Goal: Task Accomplishment & Management: Complete application form

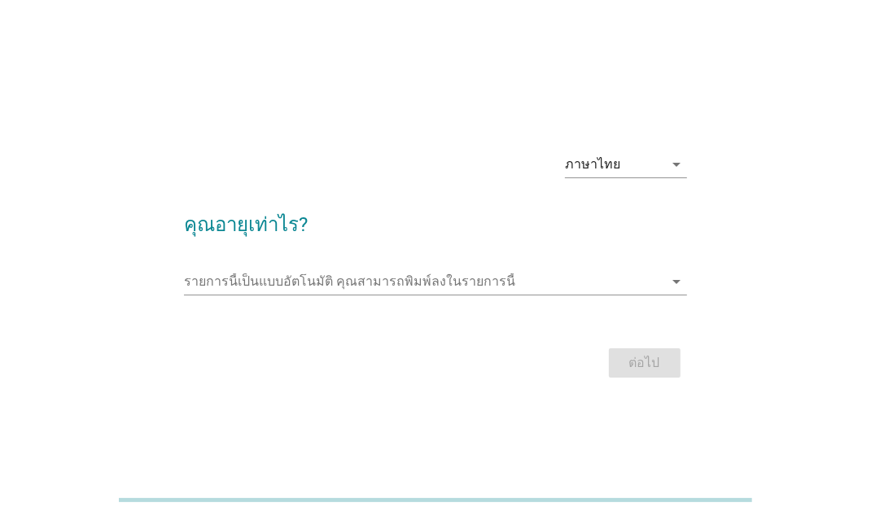
click at [449, 295] on div "รายการนี้เป็นแบบอัตโนมัติ [PERSON_NAME]พิมพ์ลงในรายการนี้ arrow_drop_down" at bounding box center [435, 282] width 502 height 26
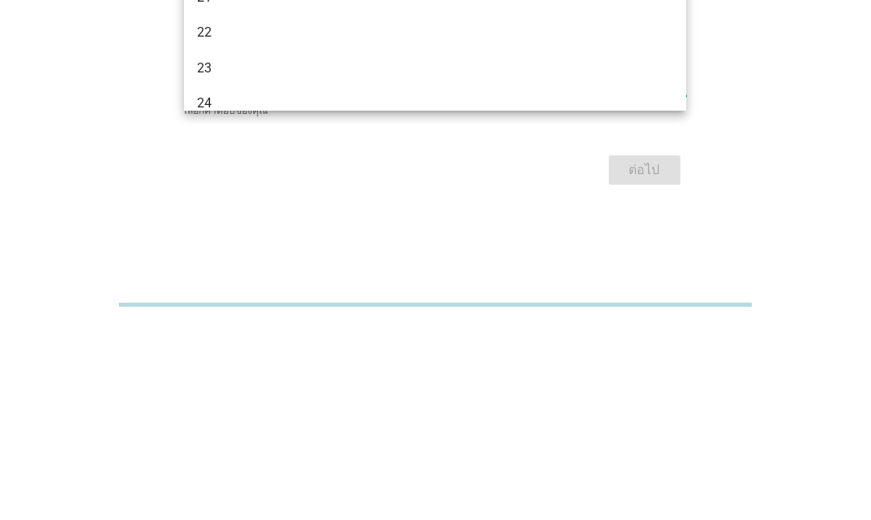
click at [248, 240] on div "22" at bounding box center [435, 228] width 502 height 36
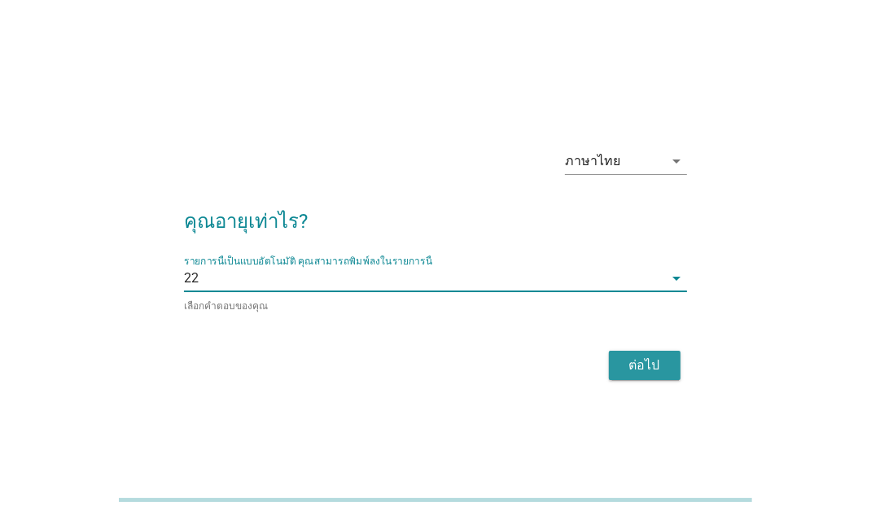
click at [642, 375] on div "ต่อไป" at bounding box center [645, 366] width 46 height 20
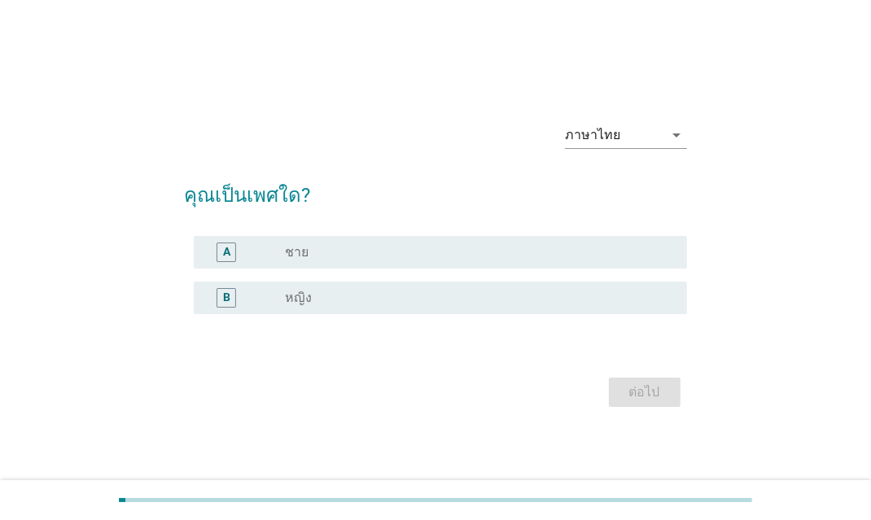
click at [331, 306] on div "radio_button_unchecked หญิง" at bounding box center [473, 298] width 376 height 16
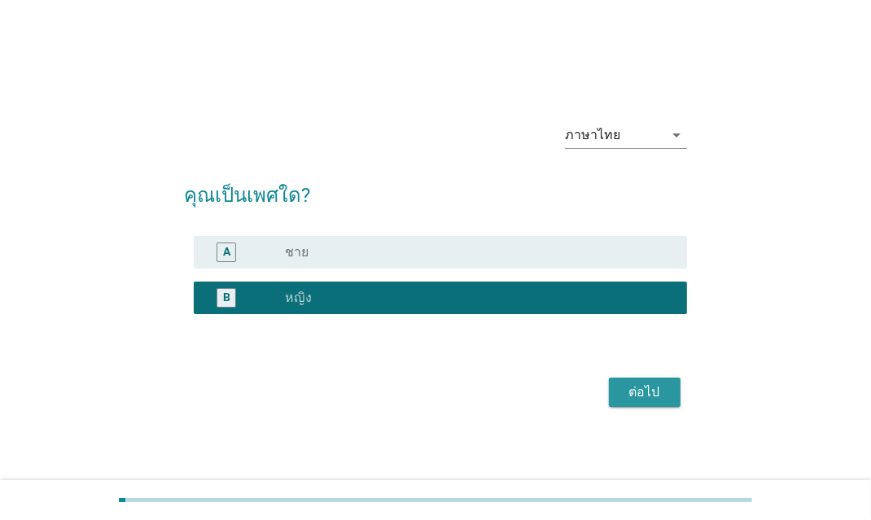
click at [652, 402] on div "ต่อไป" at bounding box center [645, 393] width 46 height 20
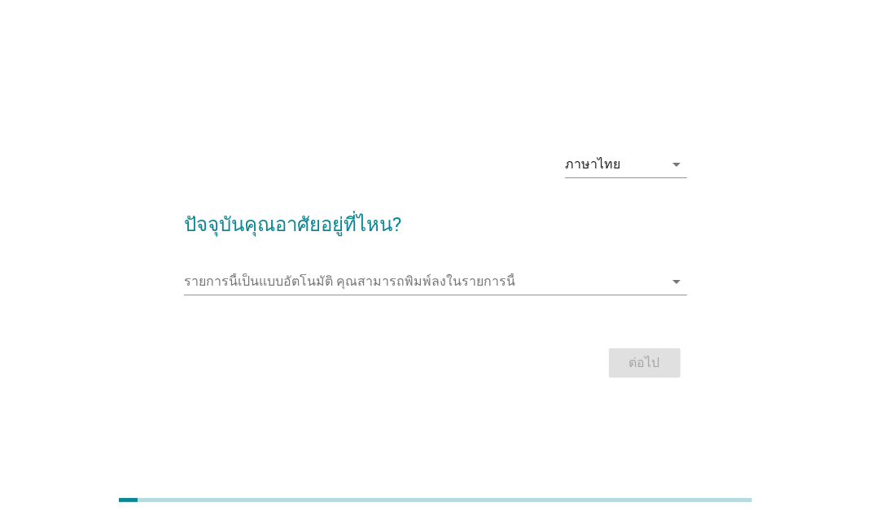
click at [393, 295] on div "รายการนี้เป็นแบบอัตโนมัติ [PERSON_NAME]พิมพ์ลงในรายการนี้ arrow_drop_down" at bounding box center [435, 282] width 502 height 26
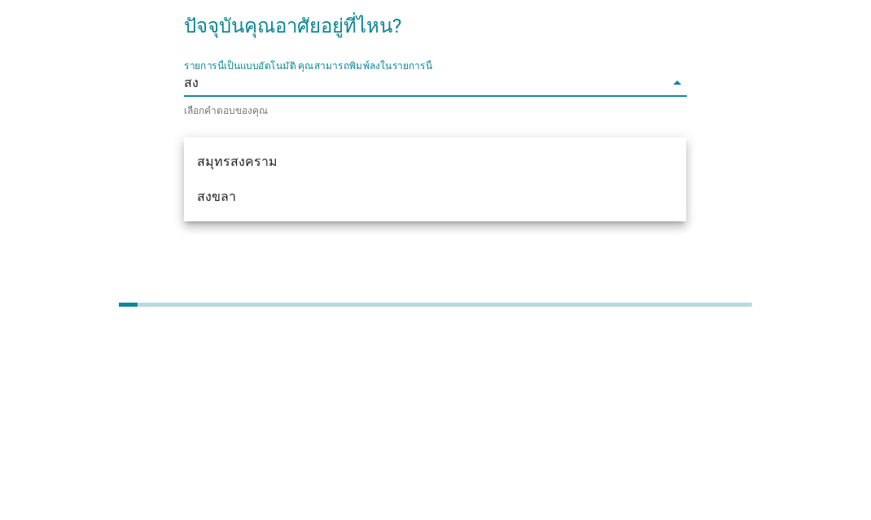
type input "สงข"
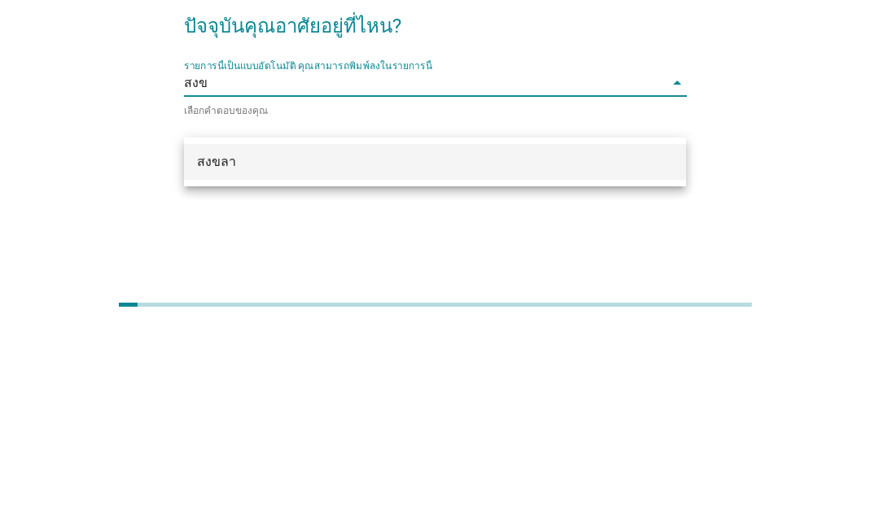
click at [254, 352] on div "สงขลา" at bounding box center [415, 358] width 436 height 20
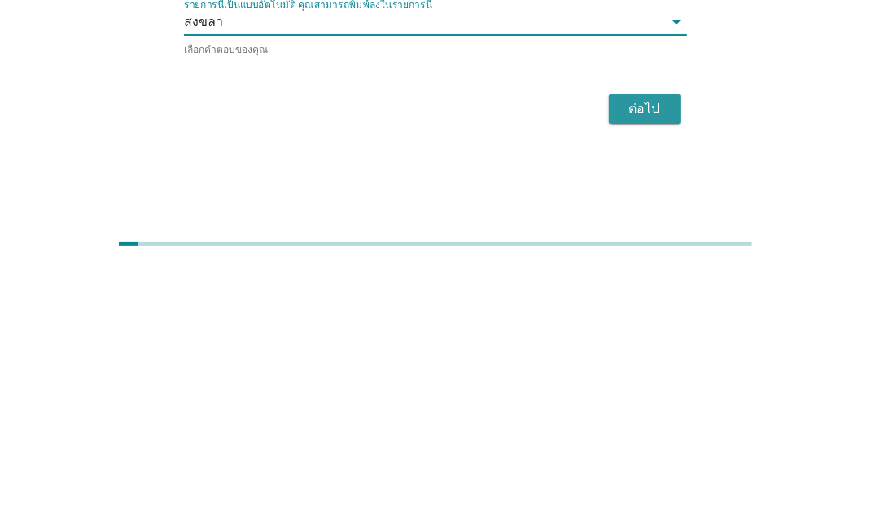
click at [633, 375] on div "ต่อไป" at bounding box center [645, 366] width 46 height 20
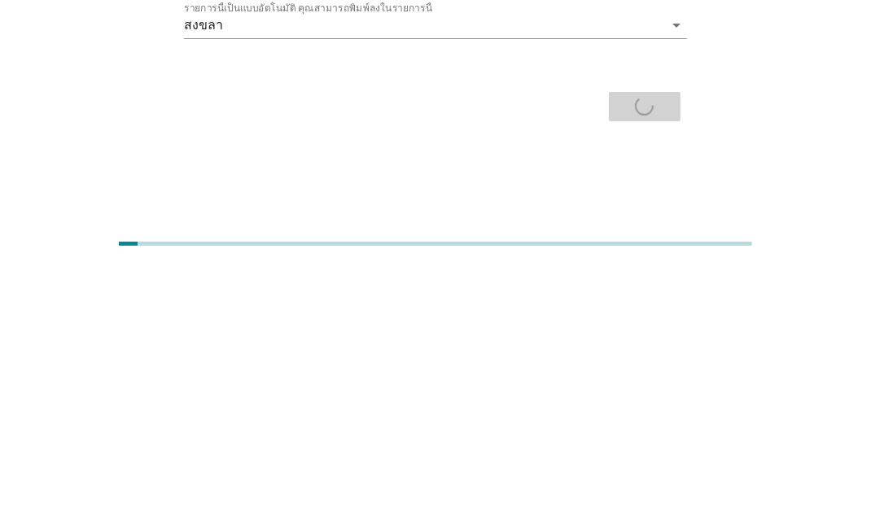
scroll to position [2, 0]
